Goal: Navigation & Orientation: Find specific page/section

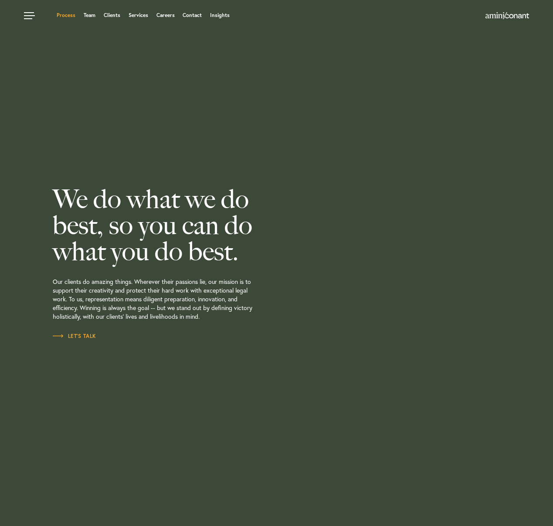
click at [69, 17] on link "Process" at bounding box center [66, 15] width 19 height 5
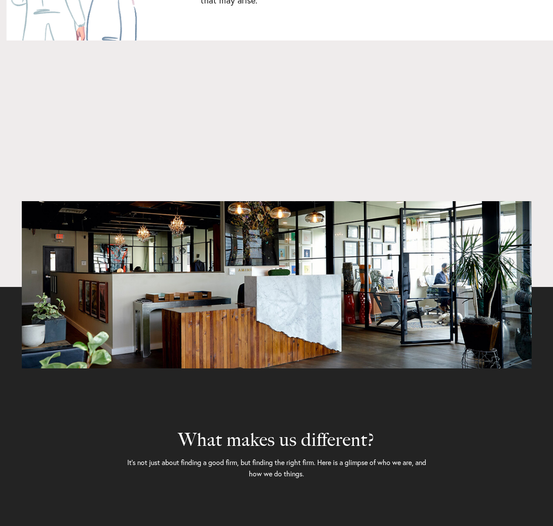
scroll to position [3001, 0]
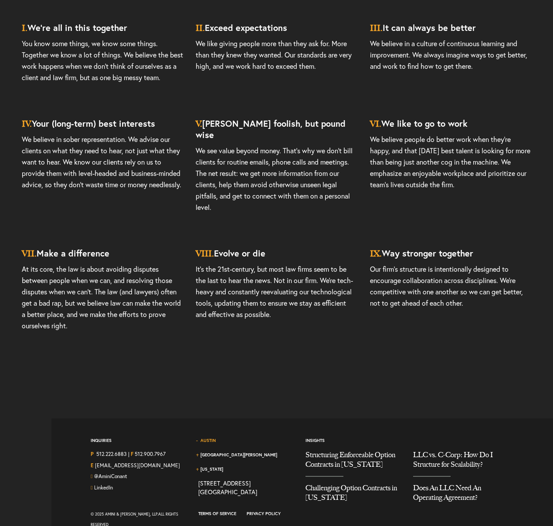
click at [200, 438] on link "Austin" at bounding box center [207, 441] width 15 height 6
click at [198, 438] on span "Austin" at bounding box center [209, 444] width 22 height 13
click at [223, 452] on span "[GEOGRAPHIC_DATA][PERSON_NAME]" at bounding box center [240, 458] width 84 height 13
click at [206, 467] on link "[US_STATE]" at bounding box center [211, 470] width 23 height 6
click at [207, 438] on link "Austin" at bounding box center [207, 441] width 15 height 6
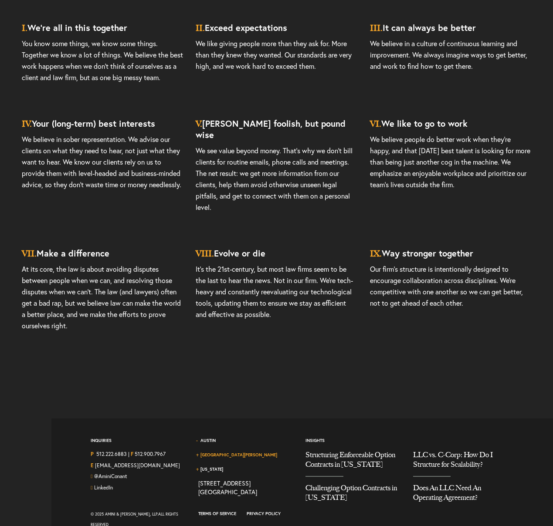
click at [233, 452] on link "[GEOGRAPHIC_DATA][PERSON_NAME]" at bounding box center [238, 455] width 77 height 6
click at [214, 467] on link "[US_STATE]" at bounding box center [211, 470] width 23 height 6
click at [236, 365] on section "What makes us different? It’s not just about finding a good firm, but finding t…" at bounding box center [276, 97] width 553 height 641
click at [202, 438] on span "Austin" at bounding box center [209, 444] width 22 height 13
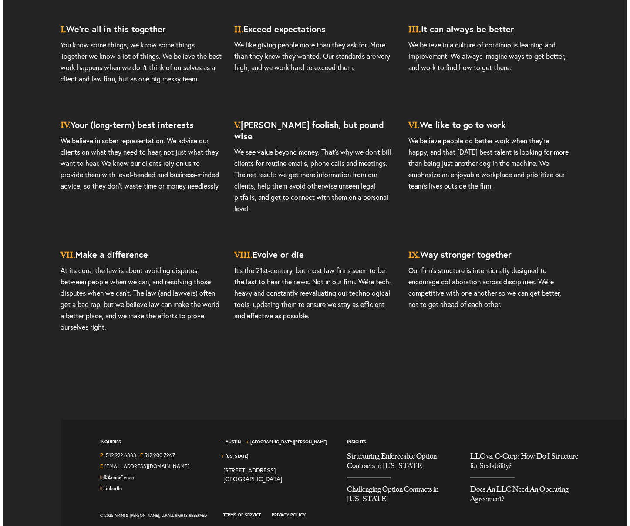
scroll to position [3015, 0]
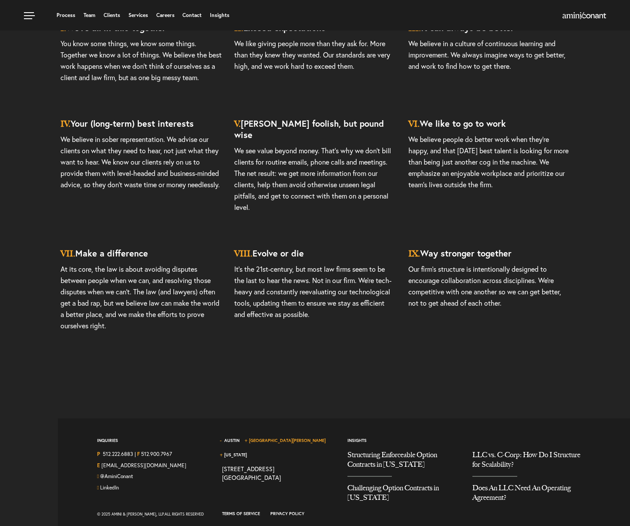
click at [254, 438] on link "[GEOGRAPHIC_DATA][PERSON_NAME]" at bounding box center [287, 441] width 77 height 6
click at [247, 452] on link "[US_STATE]" at bounding box center [235, 455] width 23 height 6
click at [223, 438] on span "Austin" at bounding box center [233, 444] width 23 height 13
